Goal: Information Seeking & Learning: Learn about a topic

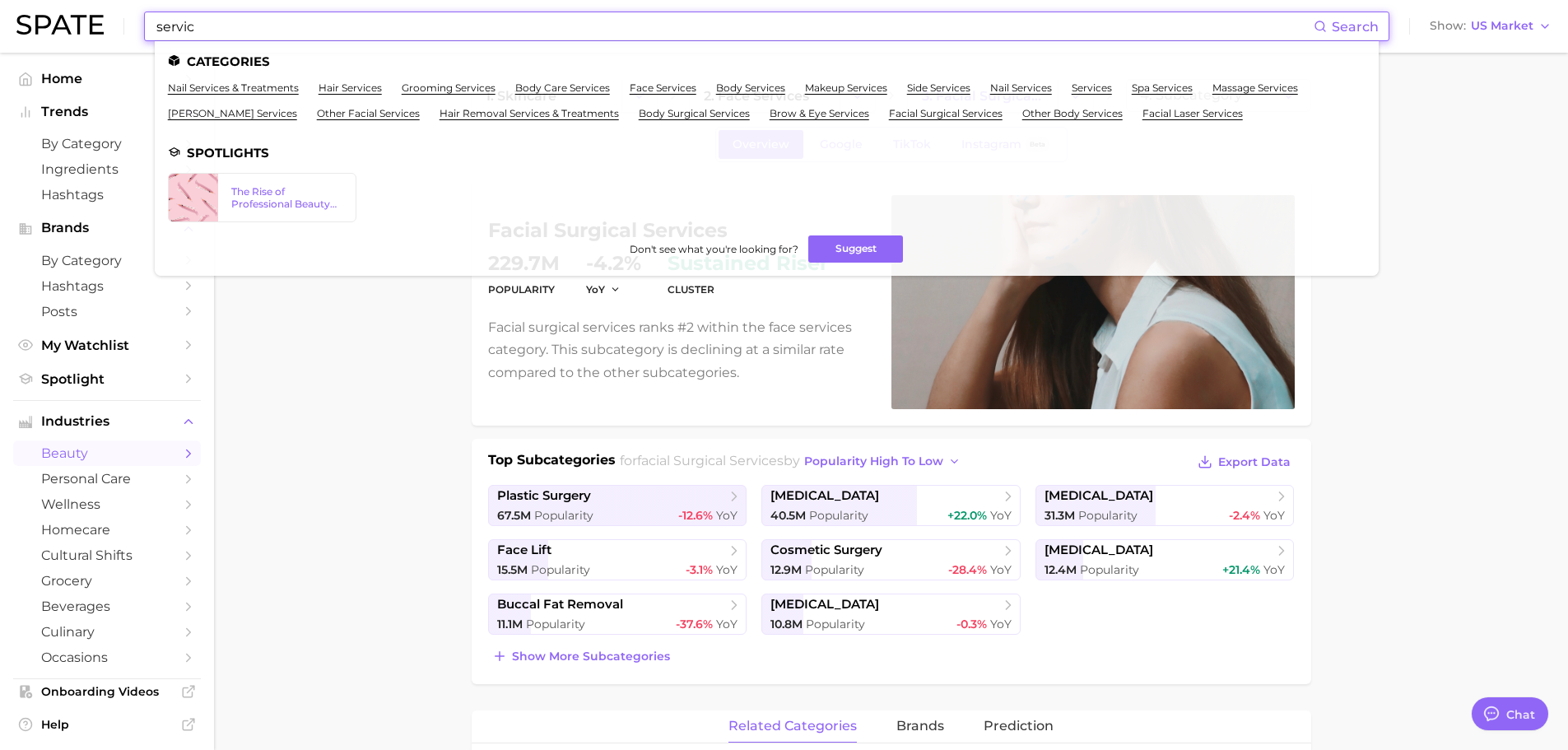
click at [240, 24] on input "servic" at bounding box center [734, 26] width 1159 height 28
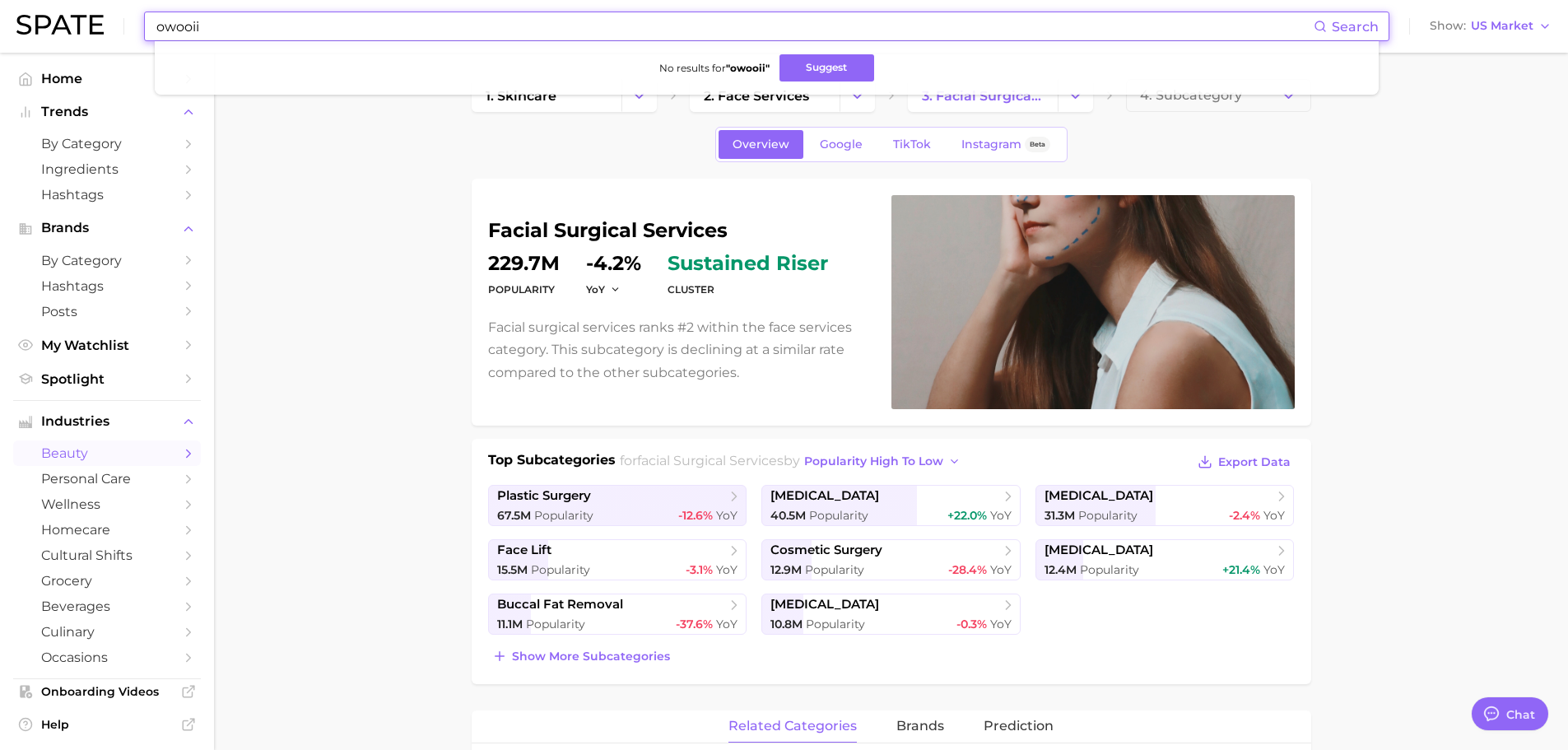
click at [261, 30] on input "owooii" at bounding box center [734, 26] width 1159 height 28
click at [244, 27] on input "owooii" at bounding box center [734, 26] width 1159 height 28
paste input "kopher"
type input "kopher"
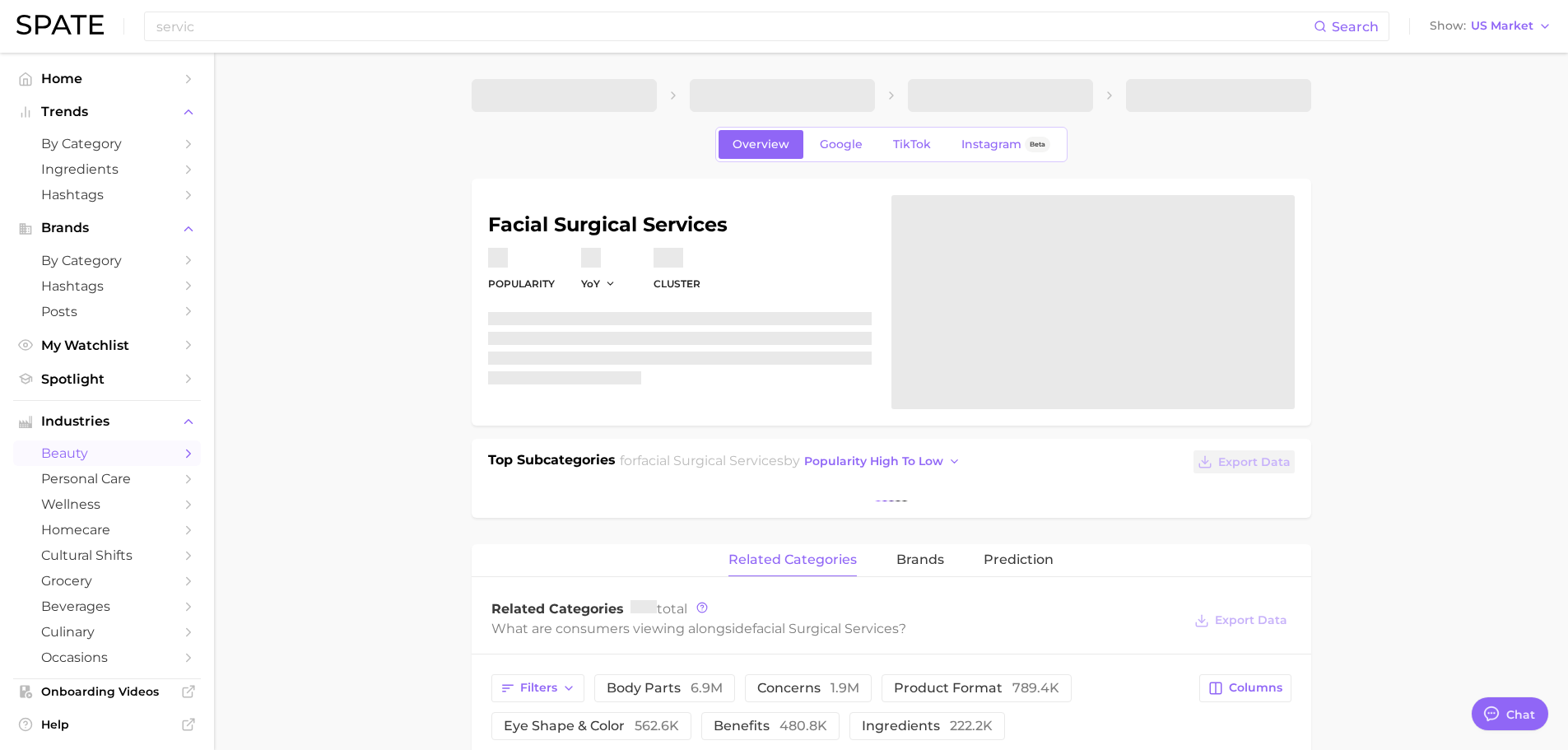
type textarea "x"
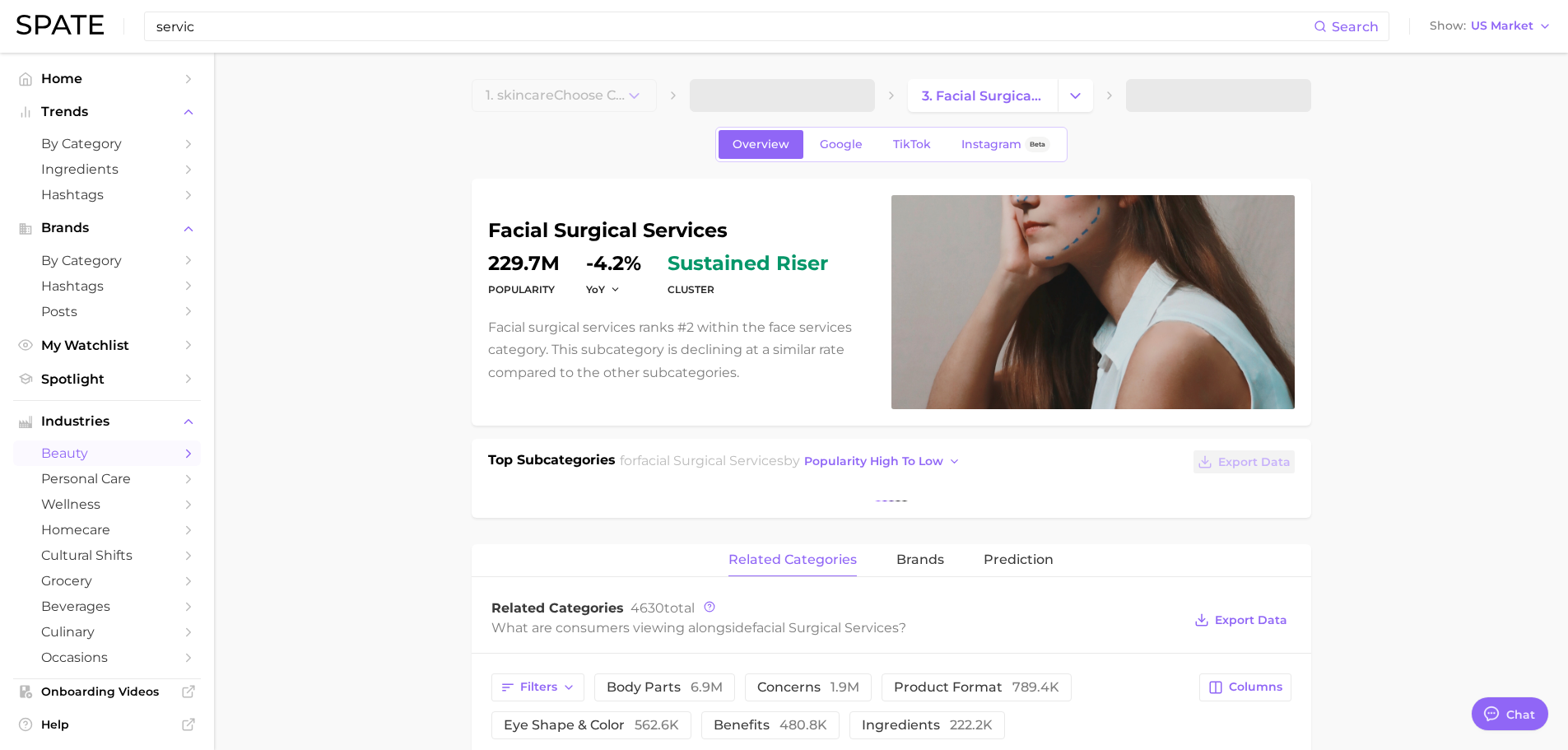
click at [244, 27] on input "servic" at bounding box center [734, 26] width 1159 height 28
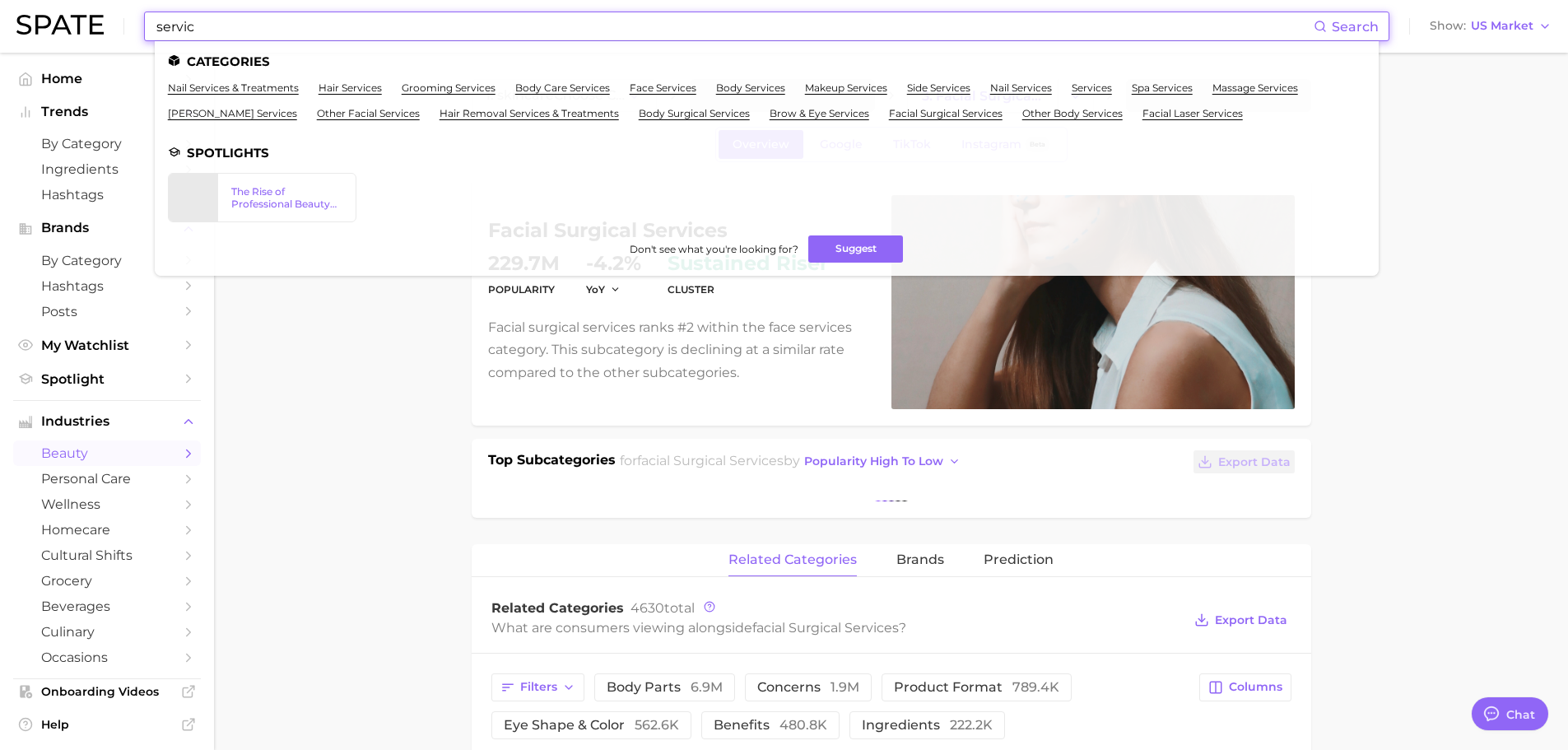
click at [244, 27] on input "servic" at bounding box center [734, 26] width 1159 height 28
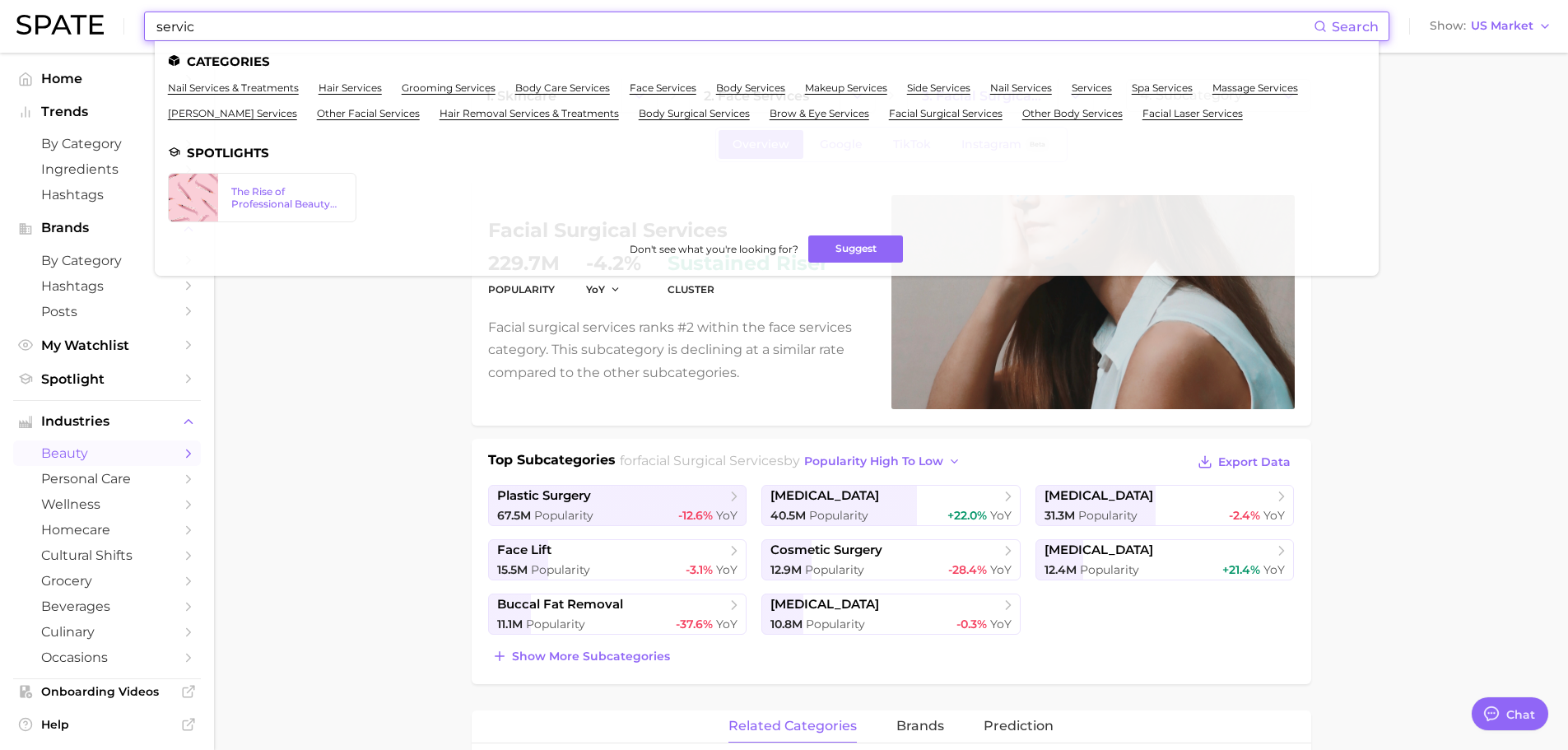
paste input "kopher"
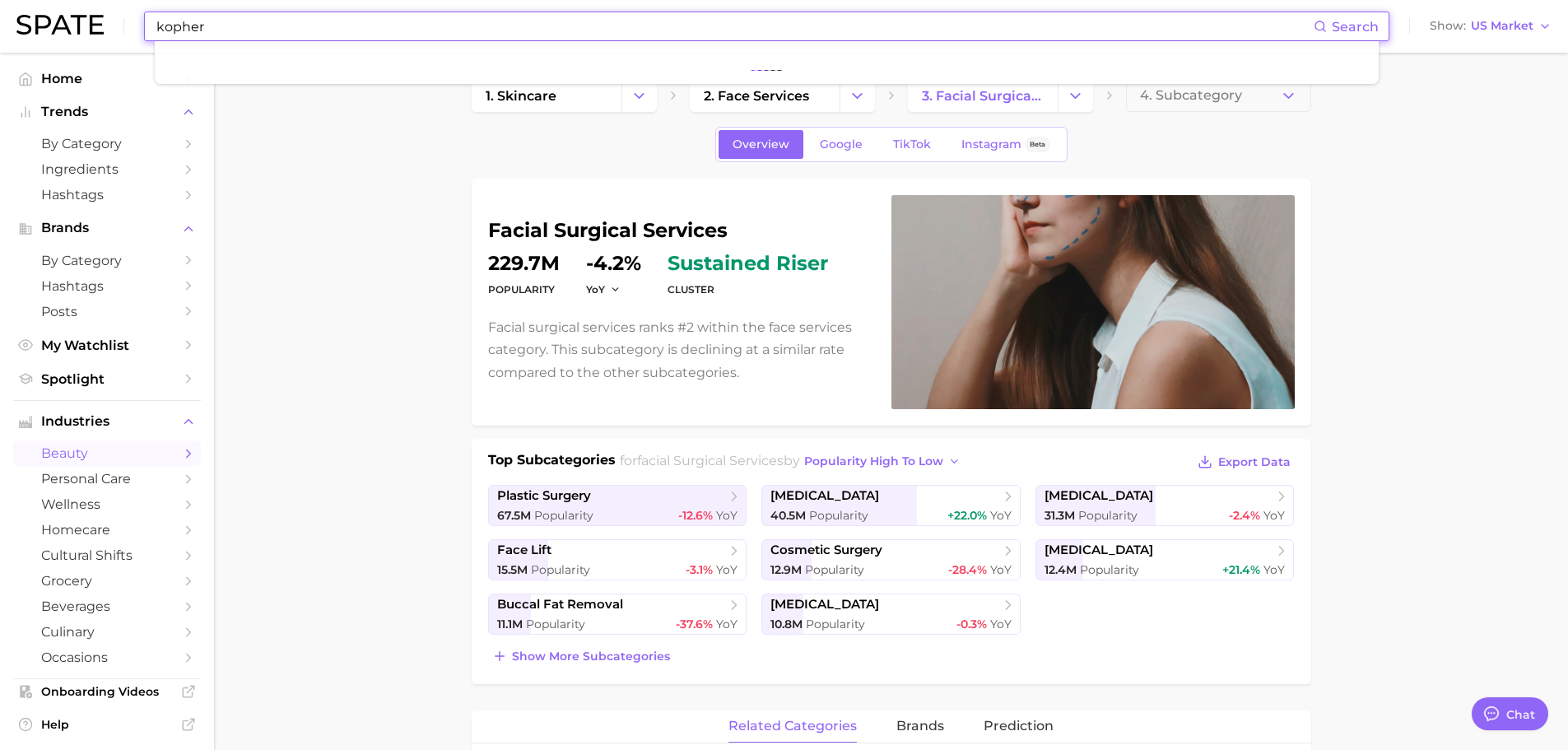
type input "kopher"
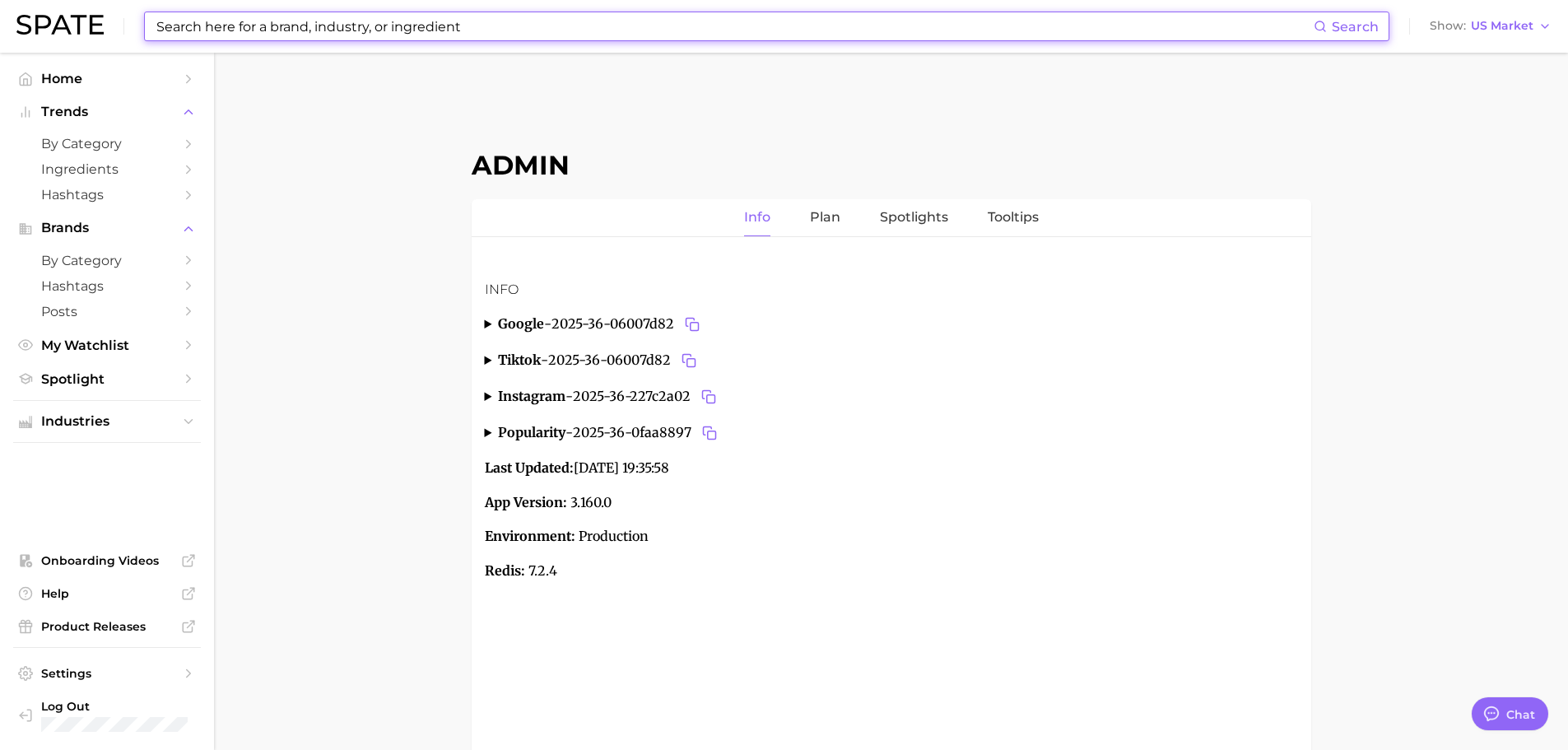
click at [370, 36] on input at bounding box center [734, 26] width 1159 height 28
paste input "gucci"
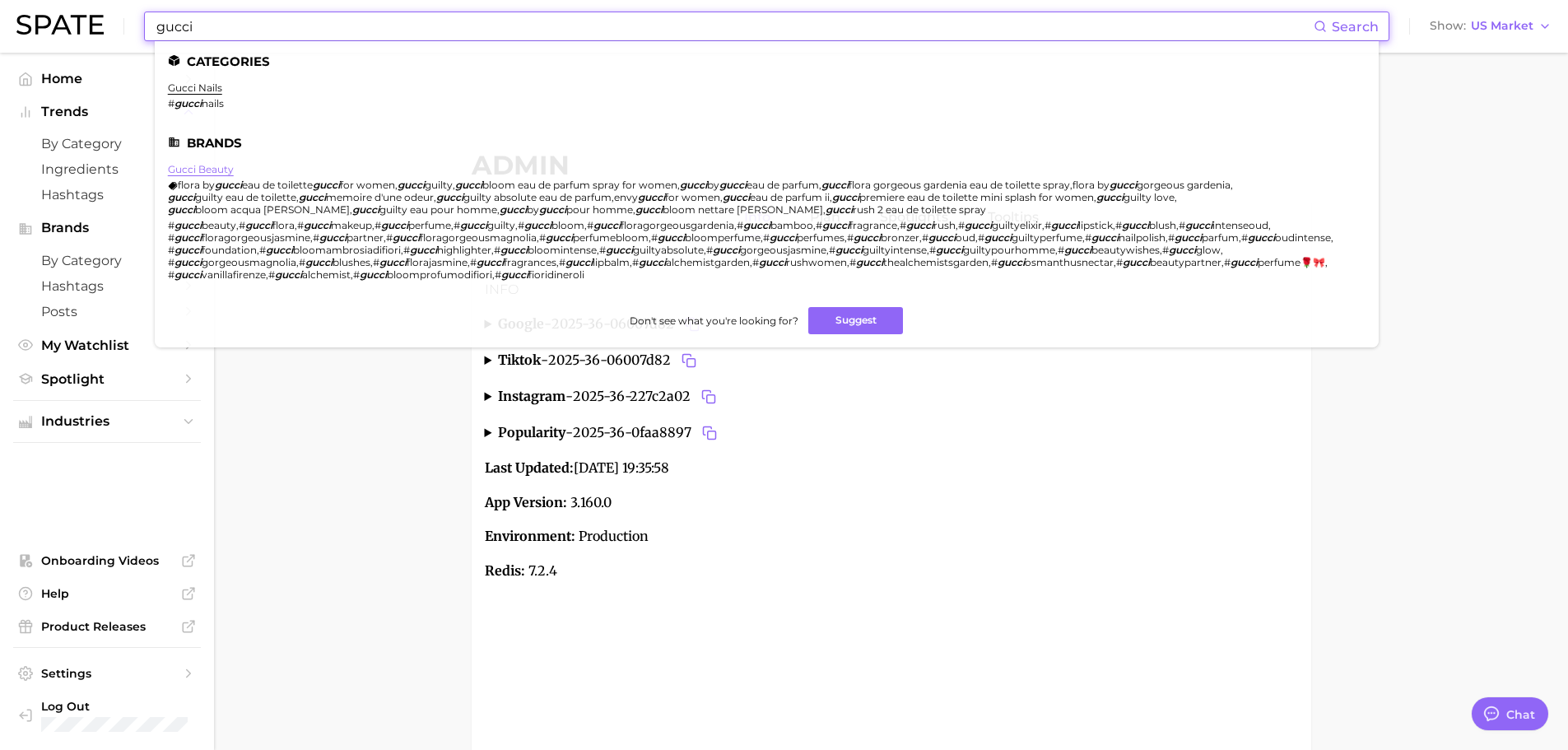
type input "gucci"
click at [208, 168] on link "gucci beauty" at bounding box center [200, 169] width 65 height 13
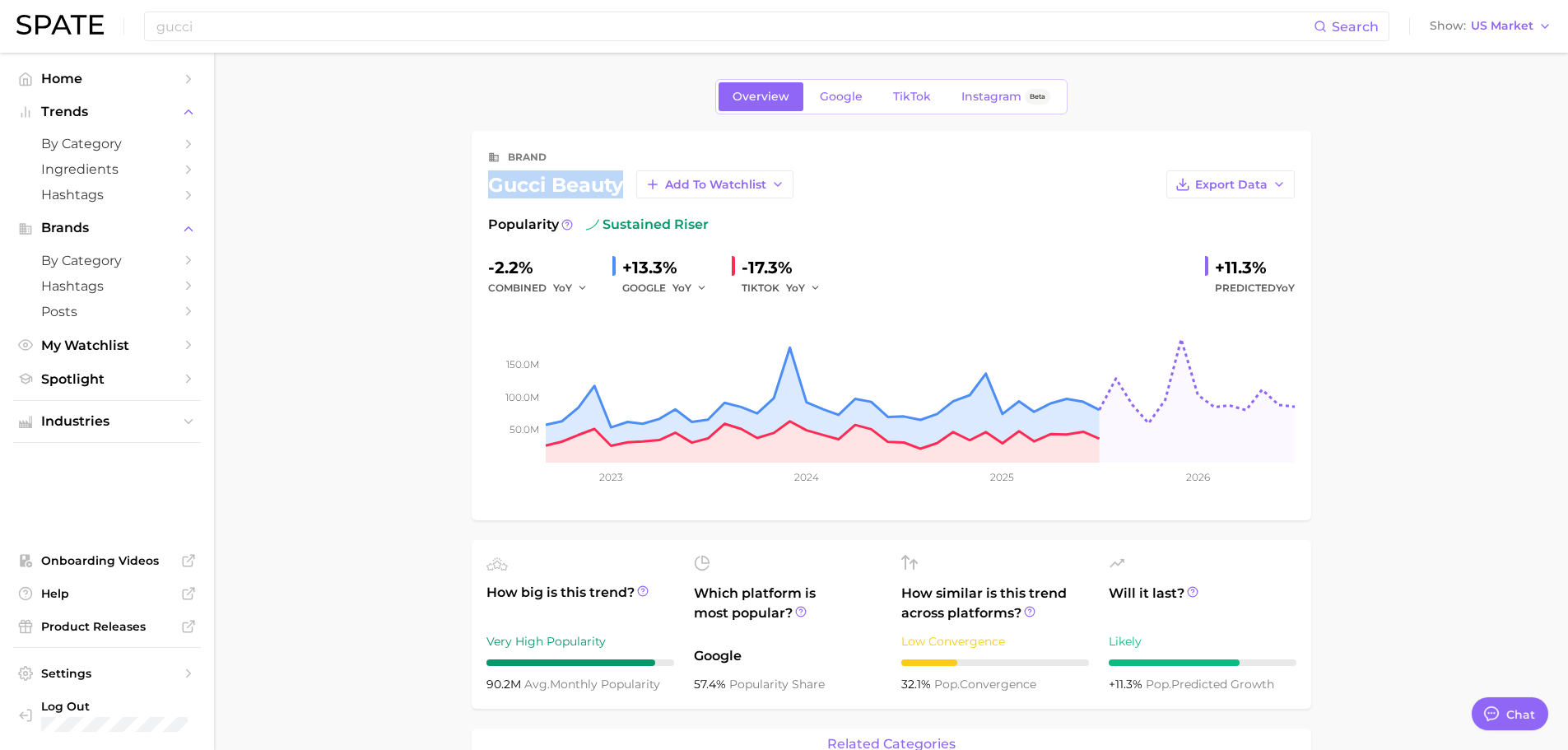
drag, startPoint x: 490, startPoint y: 185, endPoint x: 632, endPoint y: 183, distance: 142.0
click at [632, 183] on div "gucci beauty Add to Watchlist" at bounding box center [640, 184] width 305 height 28
copy div "gucci beauty"
type textarea "x"
click at [382, 30] on input "gucci" at bounding box center [734, 26] width 1159 height 28
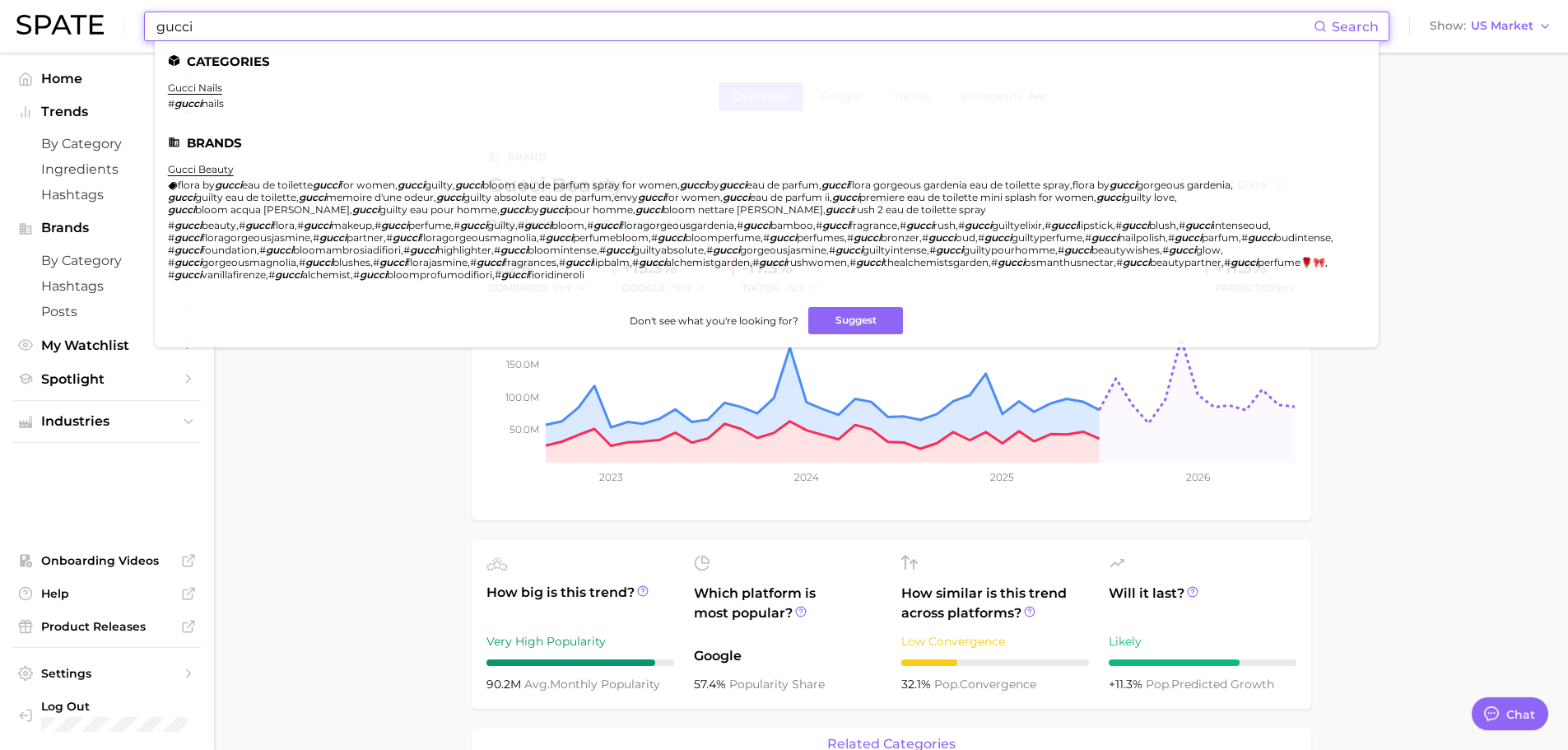
click at [382, 30] on input "gucci" at bounding box center [734, 26] width 1159 height 28
paste input "[PERSON_NAME] fragrance"
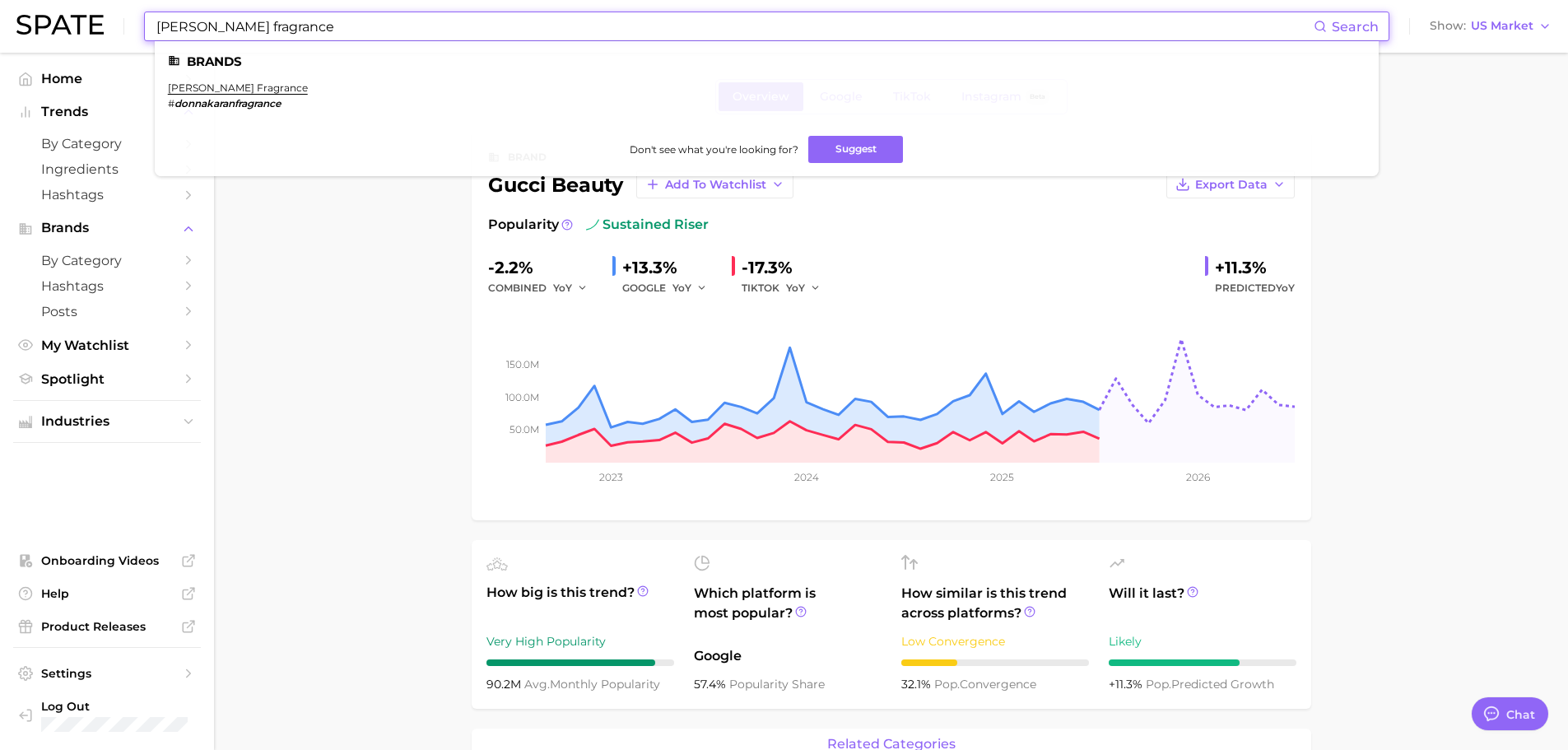
type input "[PERSON_NAME] fragrance"
